Goal: Task Accomplishment & Management: Use online tool/utility

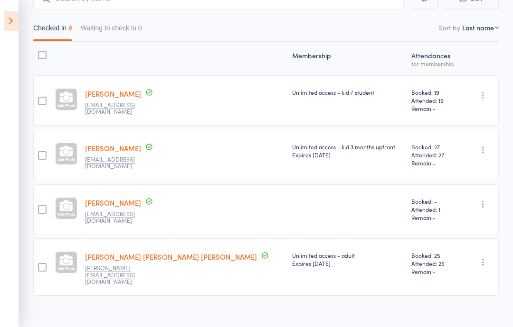
click at [17, 19] on icon at bounding box center [11, 21] width 15 height 20
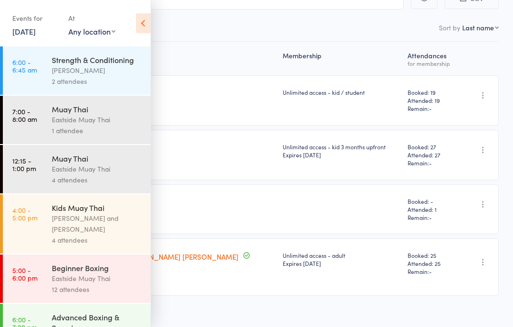
click at [36, 31] on link "[DATE]" at bounding box center [23, 31] width 23 height 10
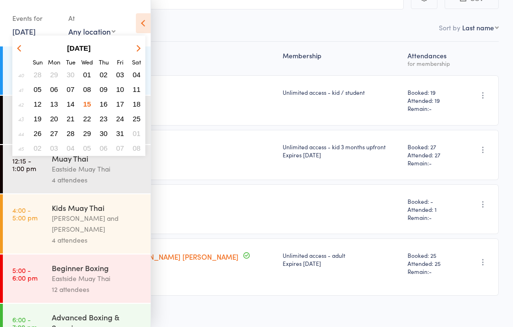
click at [101, 106] on span "16" at bounding box center [104, 104] width 8 height 8
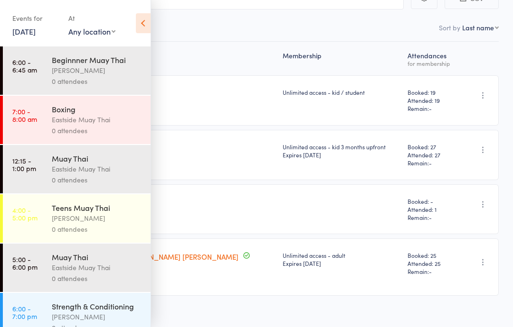
click at [106, 77] on div "0 attendees" at bounding box center [97, 81] width 91 height 11
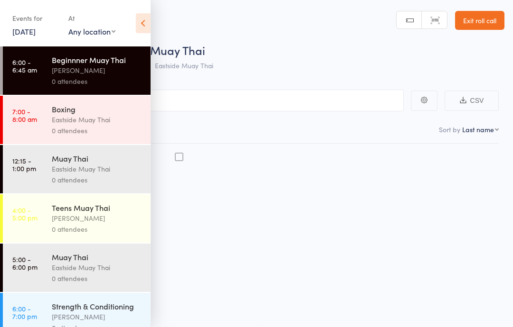
scroll to position [0, 0]
click at [139, 23] on icon at bounding box center [143, 23] width 15 height 20
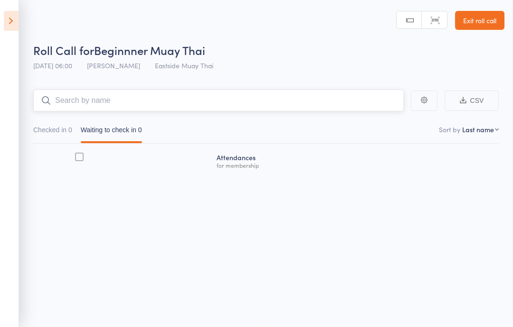
click at [198, 103] on input "search" at bounding box center [218, 101] width 370 height 22
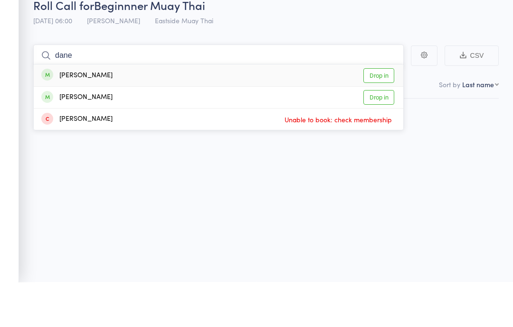
type input "dane"
click at [130, 110] on div "[PERSON_NAME] Drop in" at bounding box center [218, 121] width 369 height 22
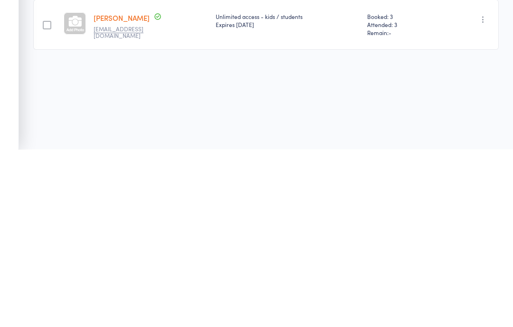
click at [43, 199] on div at bounding box center [47, 203] width 9 height 9
click at [45, 200] on input "checkbox" at bounding box center [45, 200] width 0 height 0
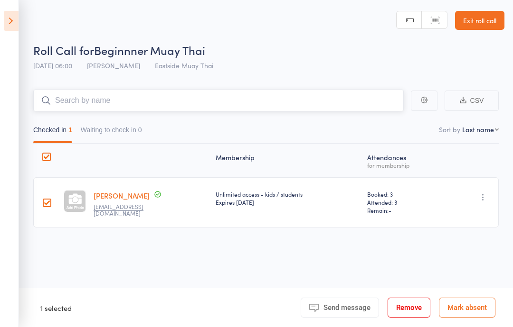
click at [156, 94] on input "search" at bounding box center [218, 101] width 370 height 22
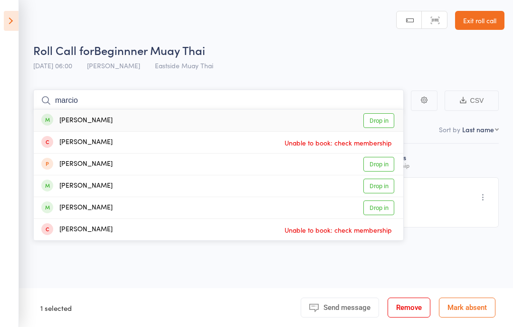
type input "marcio"
click at [378, 120] on link "Drop in" at bounding box center [378, 120] width 31 height 15
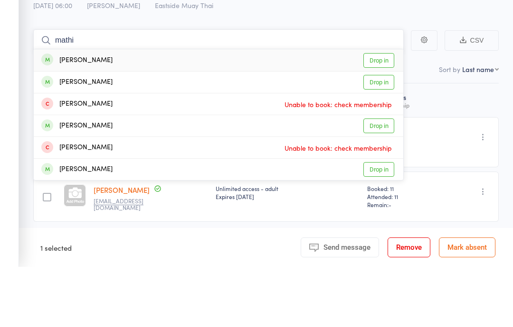
type input "mathi"
click at [380, 113] on link "Drop in" at bounding box center [378, 120] width 31 height 15
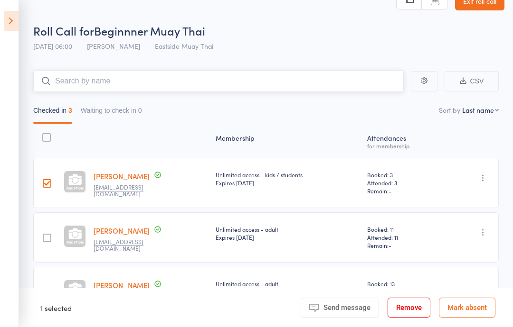
scroll to position [0, 0]
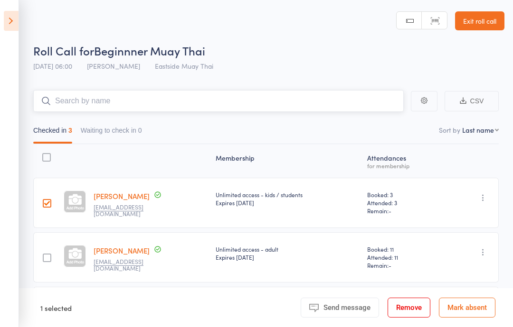
click at [106, 104] on input "search" at bounding box center [218, 101] width 370 height 22
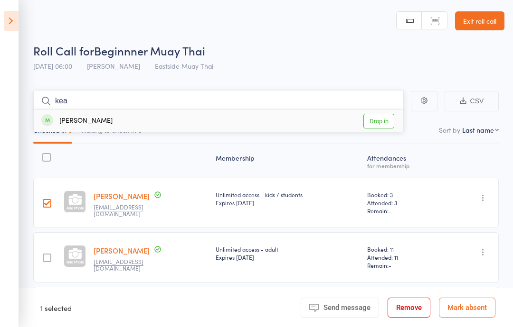
type input "kea"
click at [386, 121] on link "Drop in" at bounding box center [378, 121] width 31 height 15
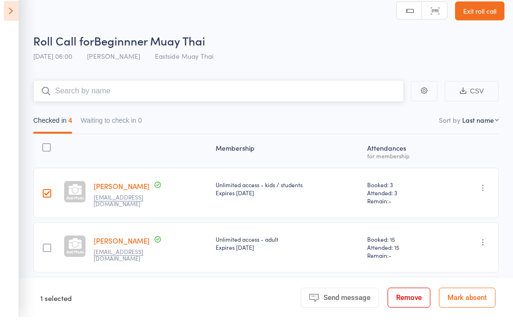
click at [167, 90] on input "search" at bounding box center [218, 101] width 370 height 22
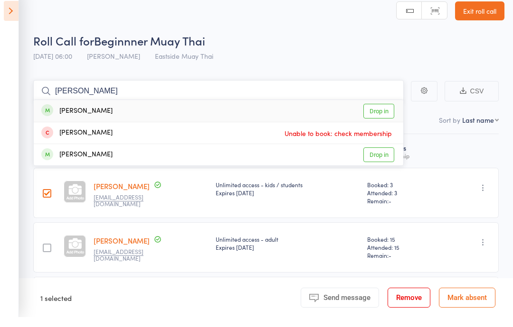
type input "[PERSON_NAME]"
click at [73, 116] on div "[PERSON_NAME]" at bounding box center [76, 121] width 71 height 11
